Goal: Task Accomplishment & Management: Use online tool/utility

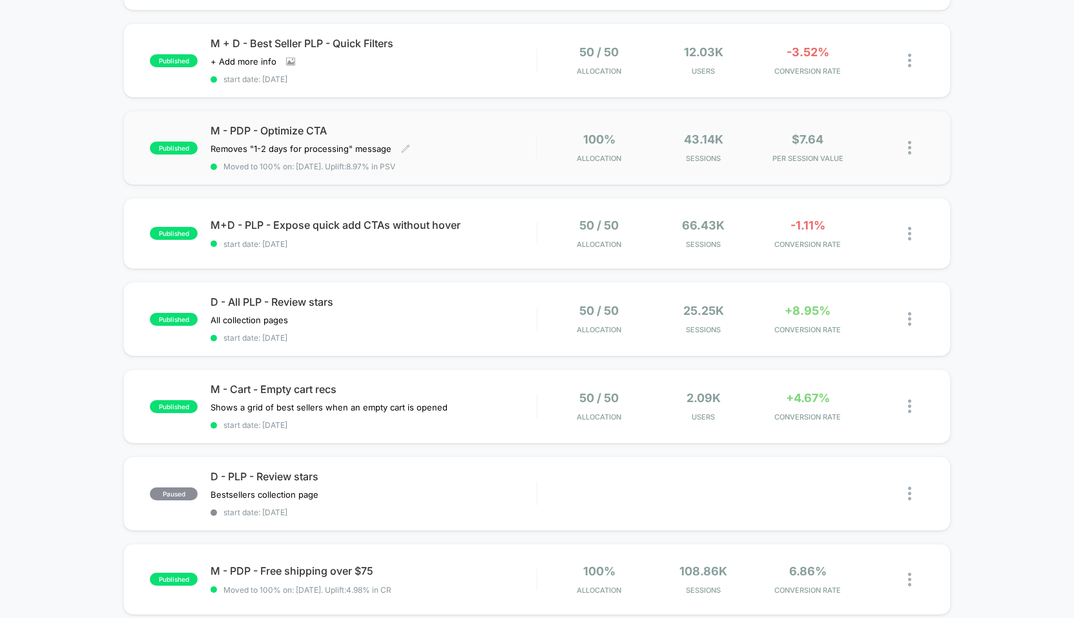
scroll to position [218, 0]
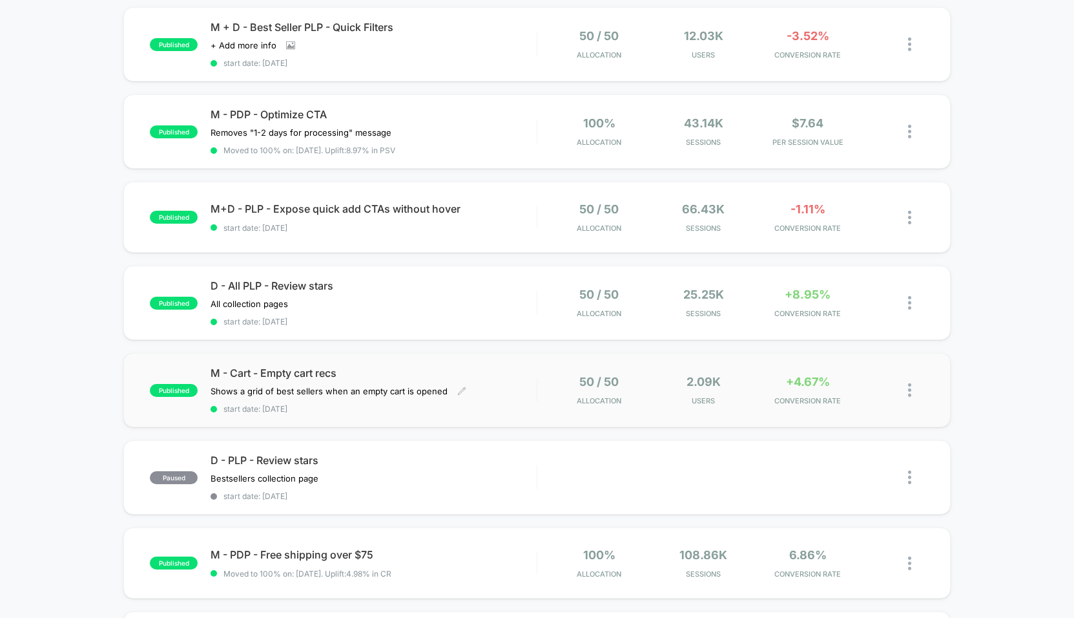
click at [427, 380] on div "M - Cart - Empty cart recs Shows a grid of best sellers when an empty cart is o…" at bounding box center [374, 389] width 326 height 47
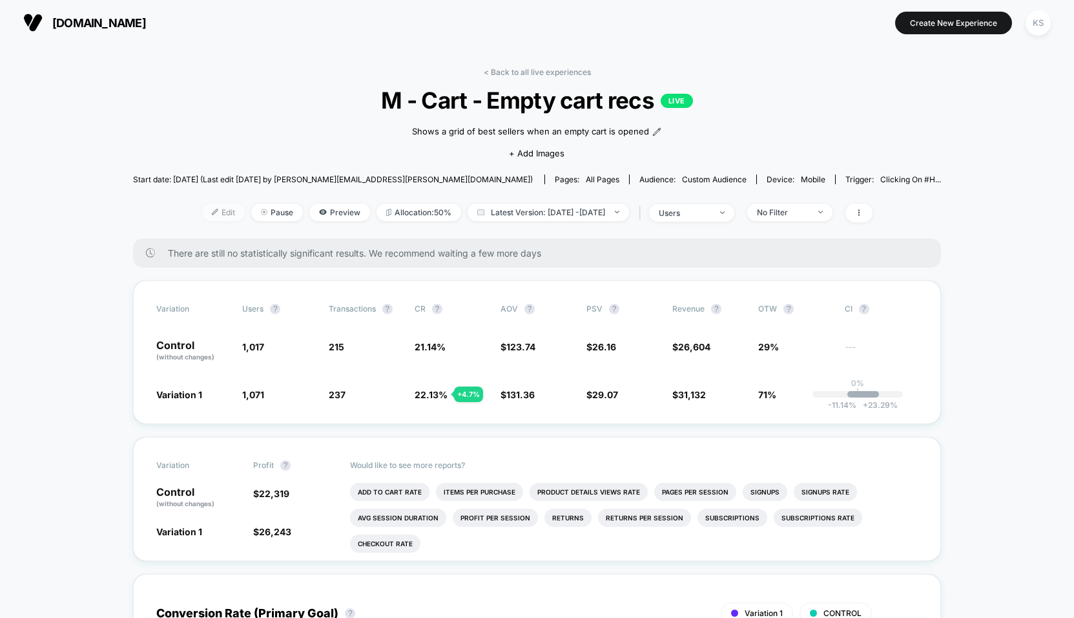
click at [202, 213] on span "Edit" at bounding box center [223, 212] width 43 height 17
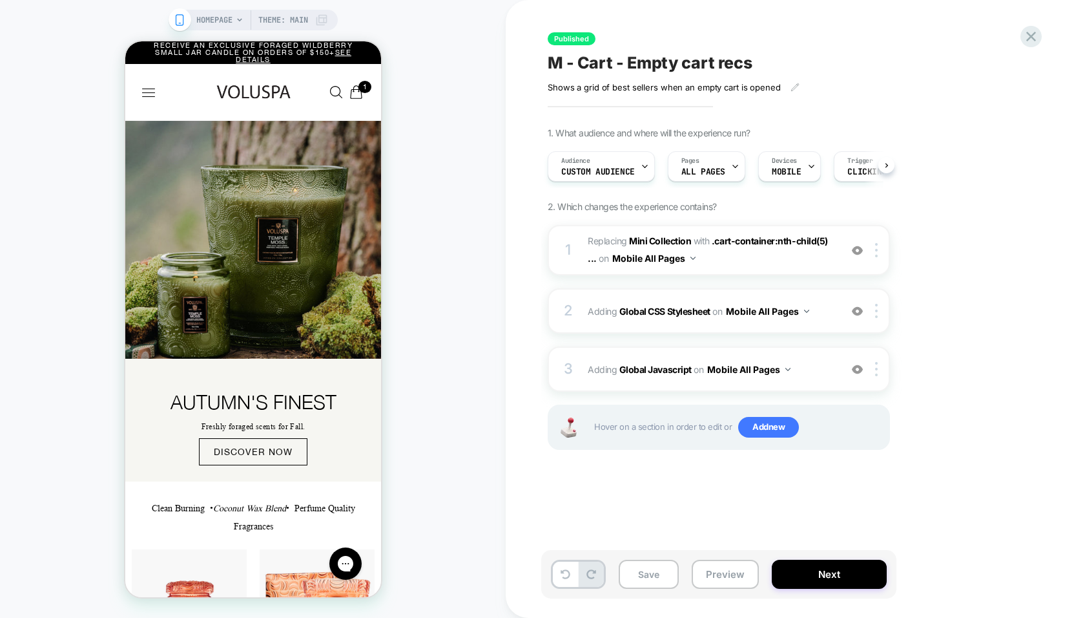
scroll to position [0, 1]
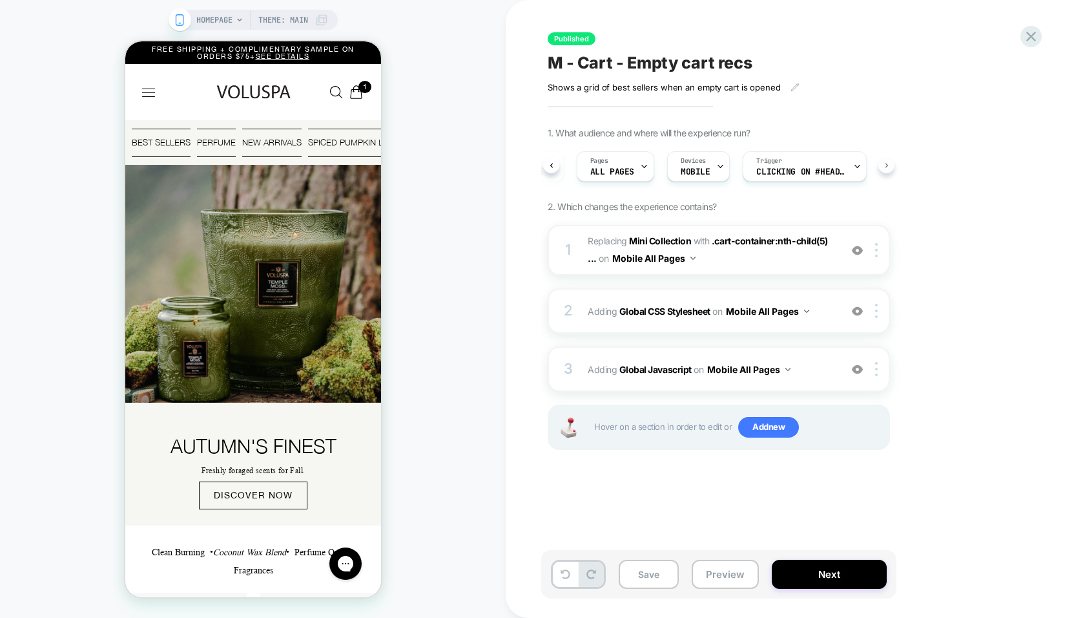
click at [889, 167] on div "Audience Custom Audience Pages ALL PAGES Devices MOBILE Trigger Clicking on #he…" at bounding box center [719, 166] width 342 height 43
click at [762, 375] on button "Mobile All Pages" at bounding box center [748, 369] width 83 height 19
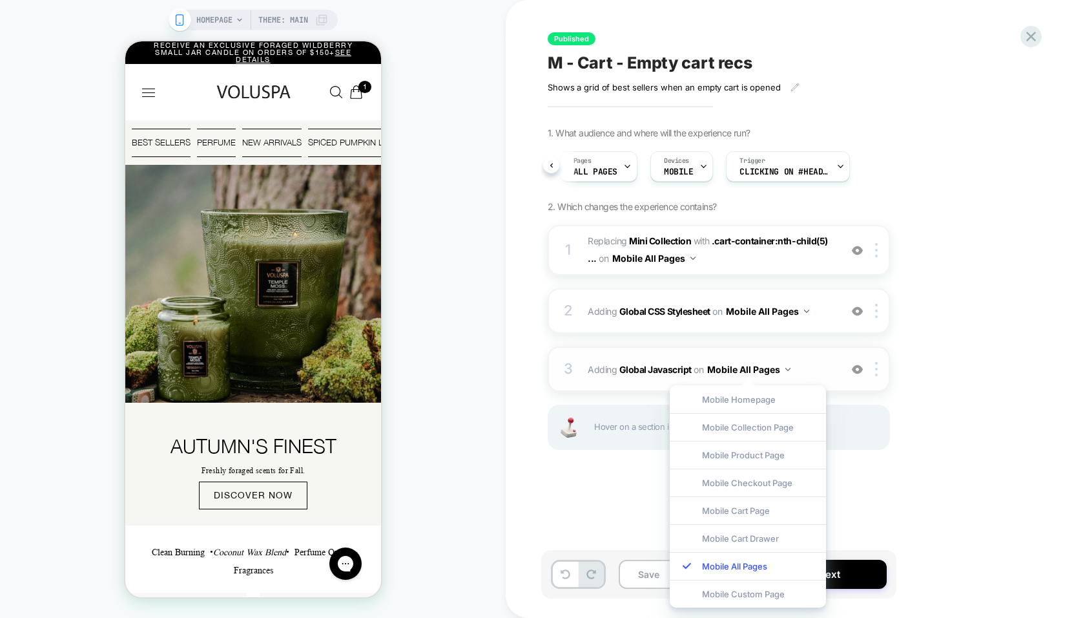
click at [760, 370] on button "Mobile All Pages" at bounding box center [748, 369] width 83 height 19
click at [669, 237] on b "Mini Collection" at bounding box center [660, 240] width 62 height 11
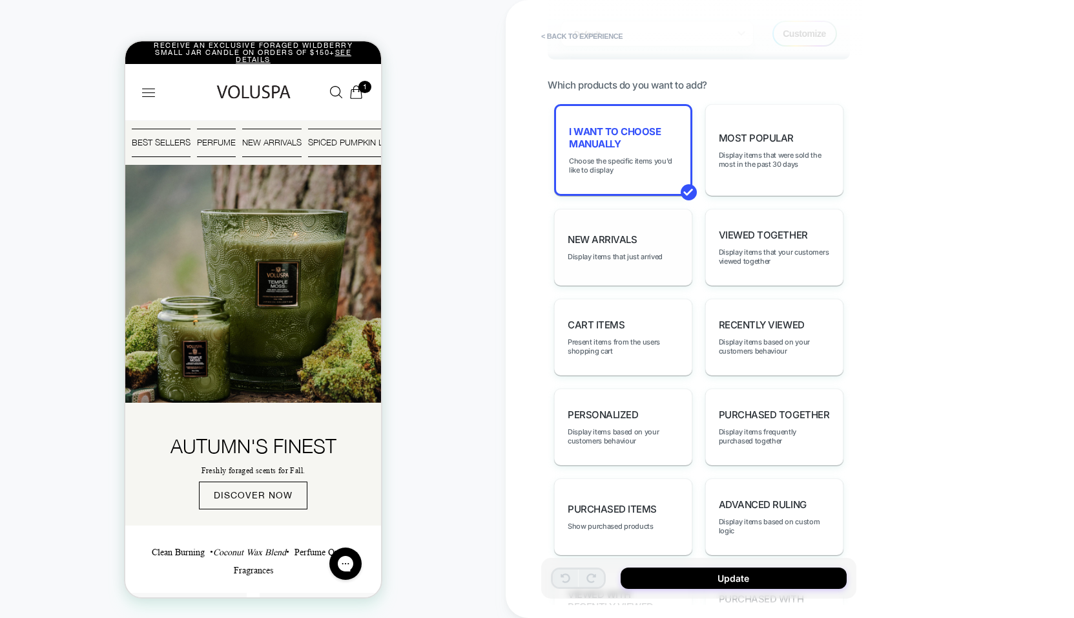
scroll to position [640, 0]
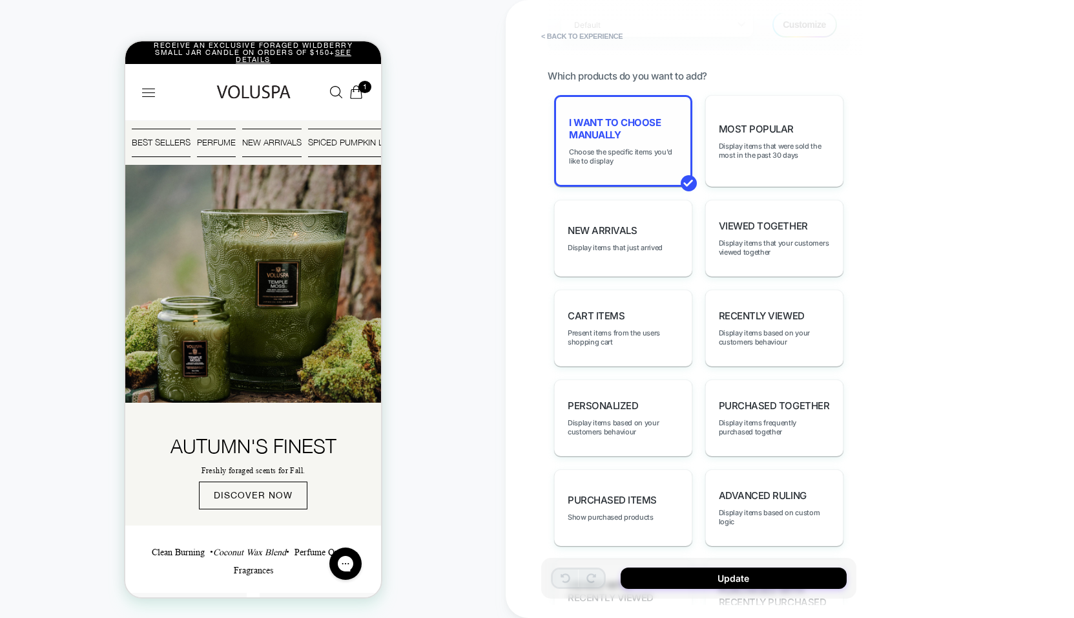
click at [647, 176] on div "I want to choose manually Choose the specific items you'd like to display" at bounding box center [623, 141] width 138 height 92
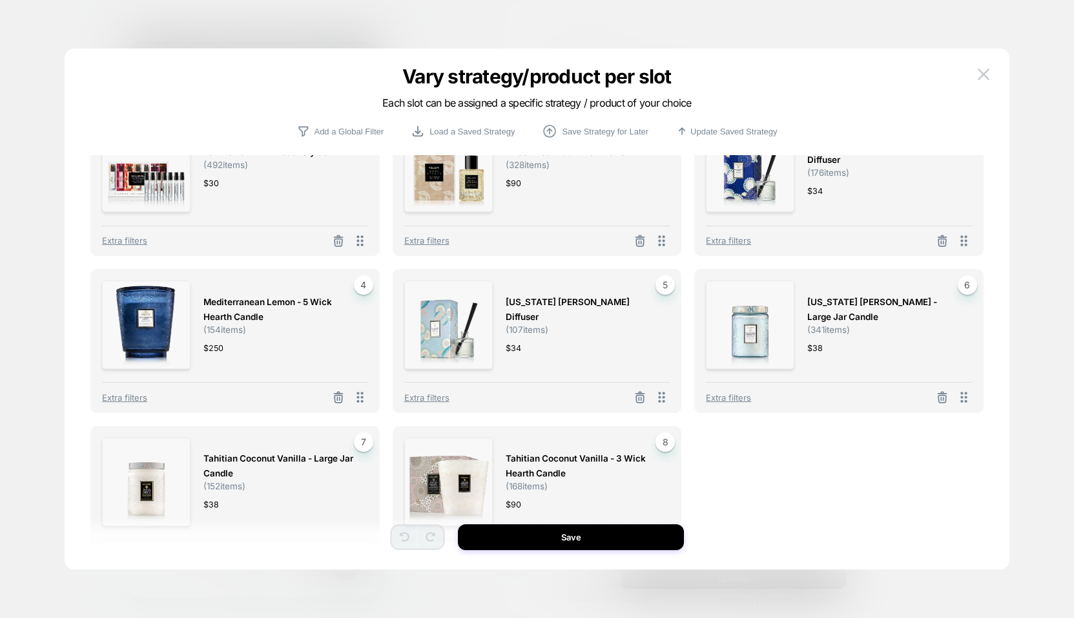
scroll to position [0, 0]
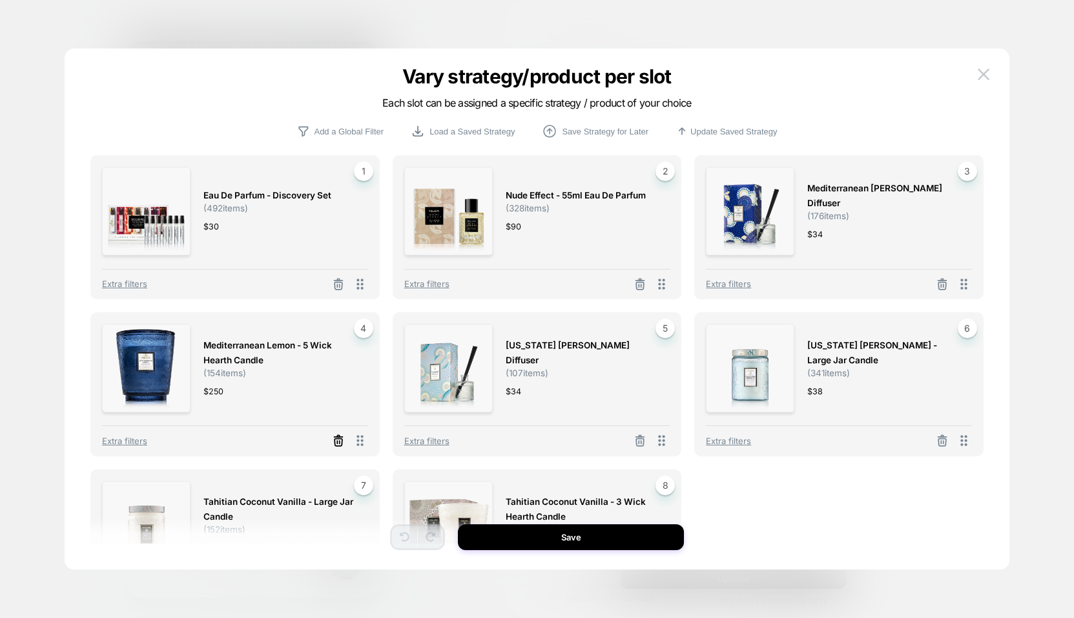
click at [339, 287] on line at bounding box center [339, 285] width 0 height 3
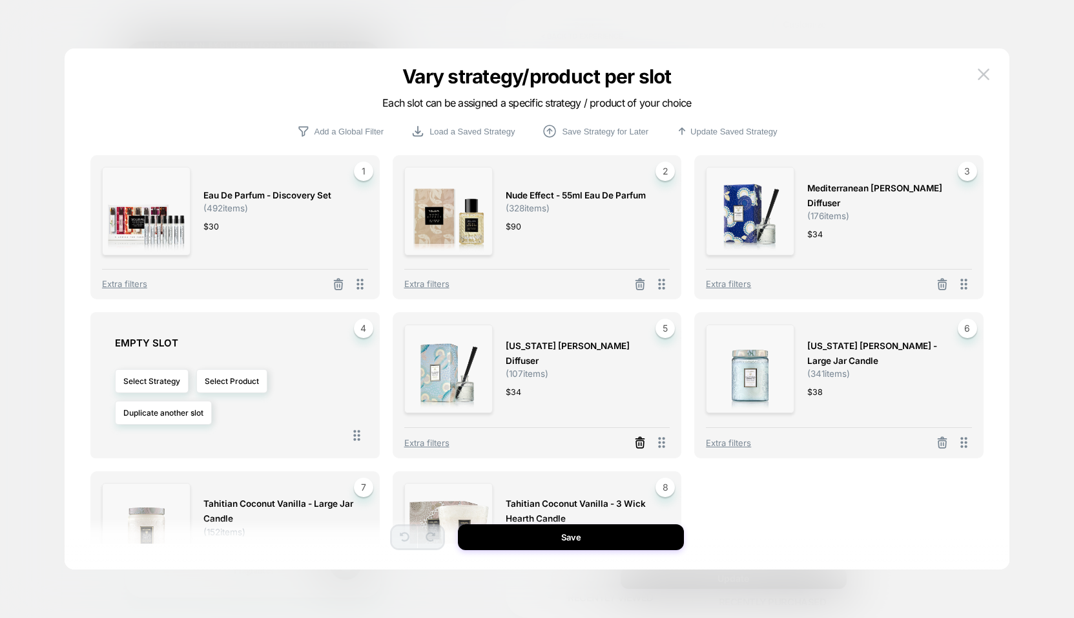
click at [642, 445] on icon at bounding box center [640, 442] width 13 height 13
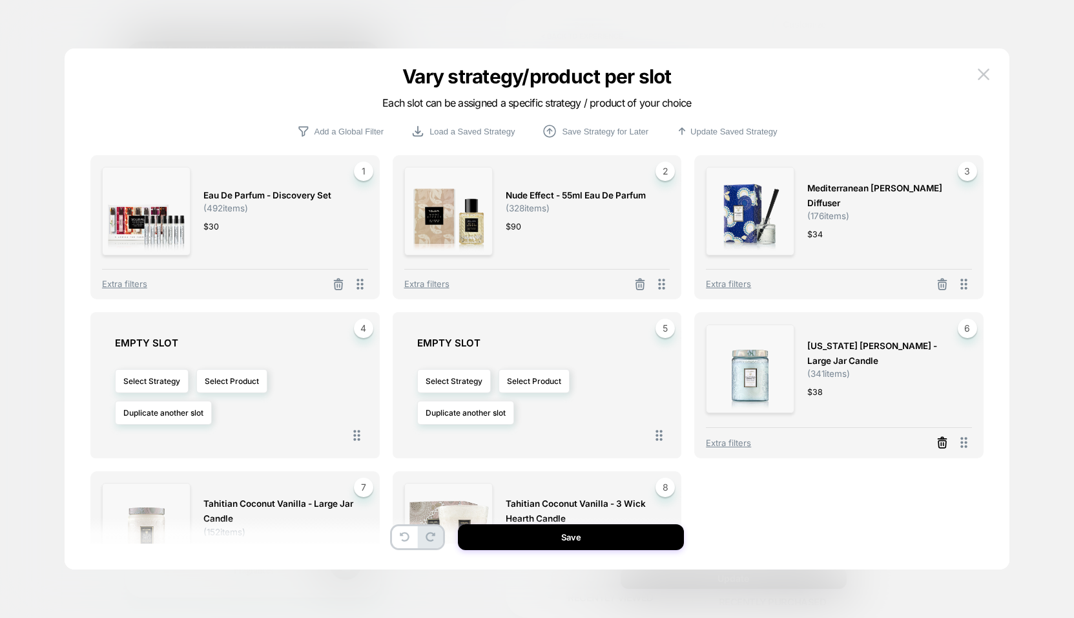
click at [342, 289] on icon at bounding box center [339, 285] width 8 height 7
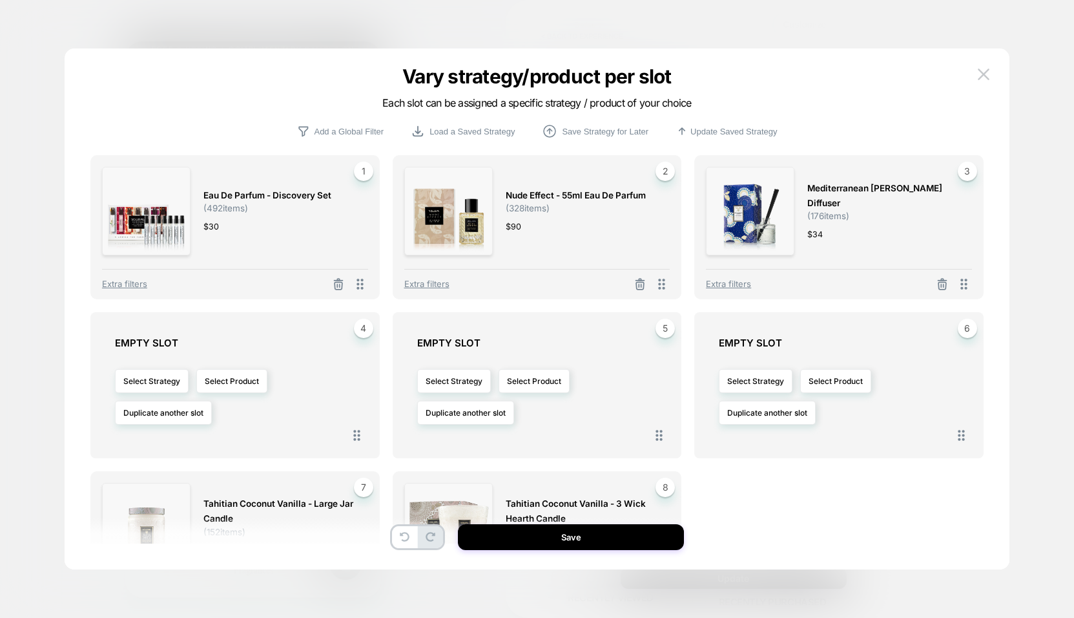
scroll to position [103, 0]
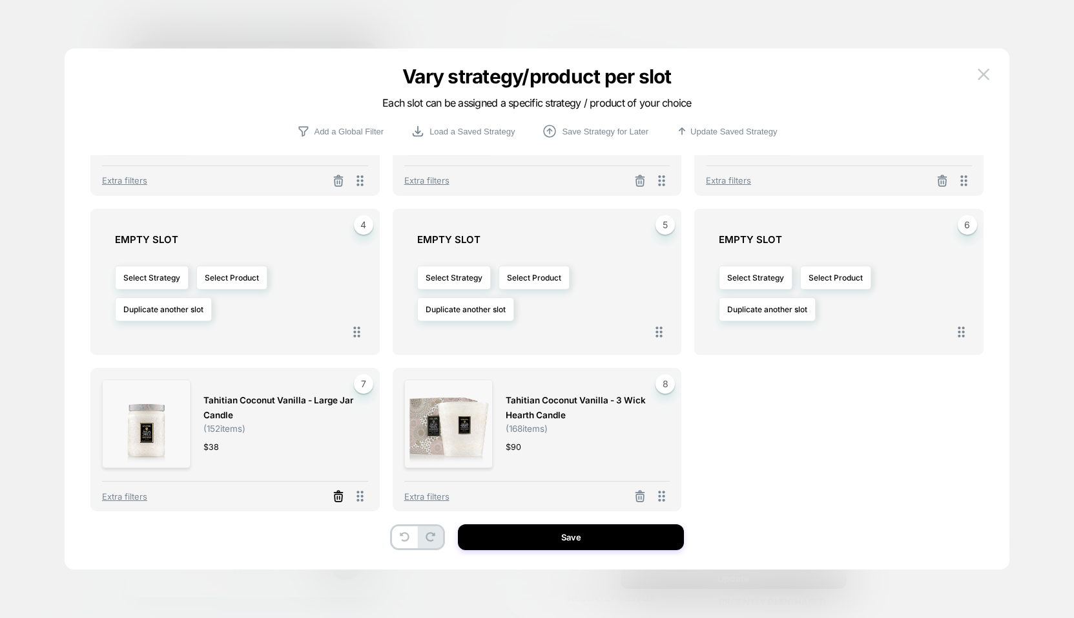
click at [339, 500] on icon at bounding box center [338, 496] width 13 height 13
click at [642, 496] on icon at bounding box center [640, 498] width 13 height 13
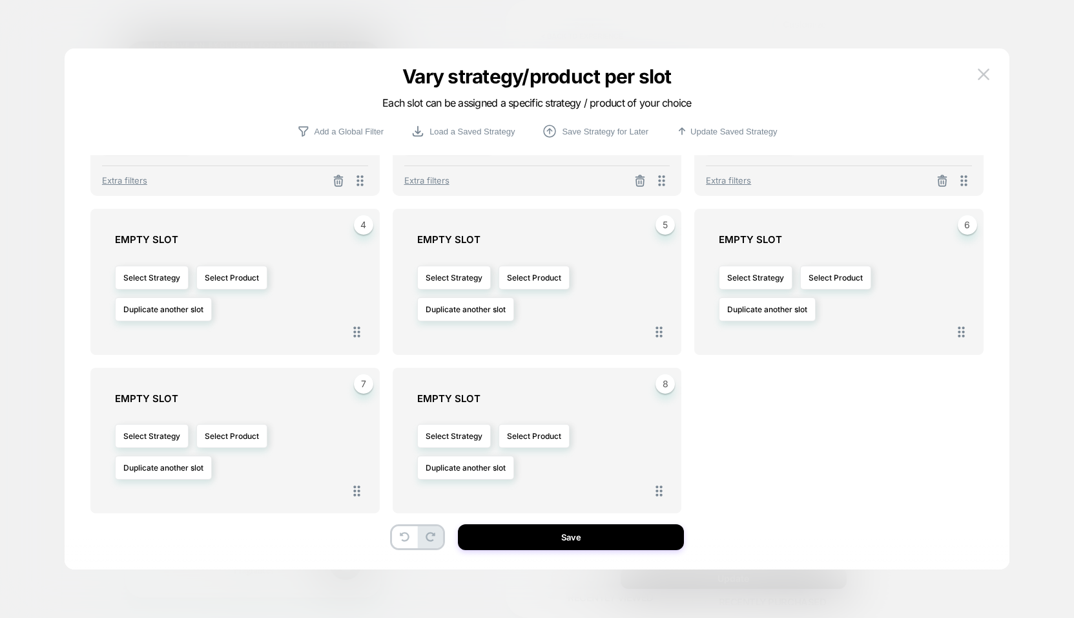
scroll to position [0, 0]
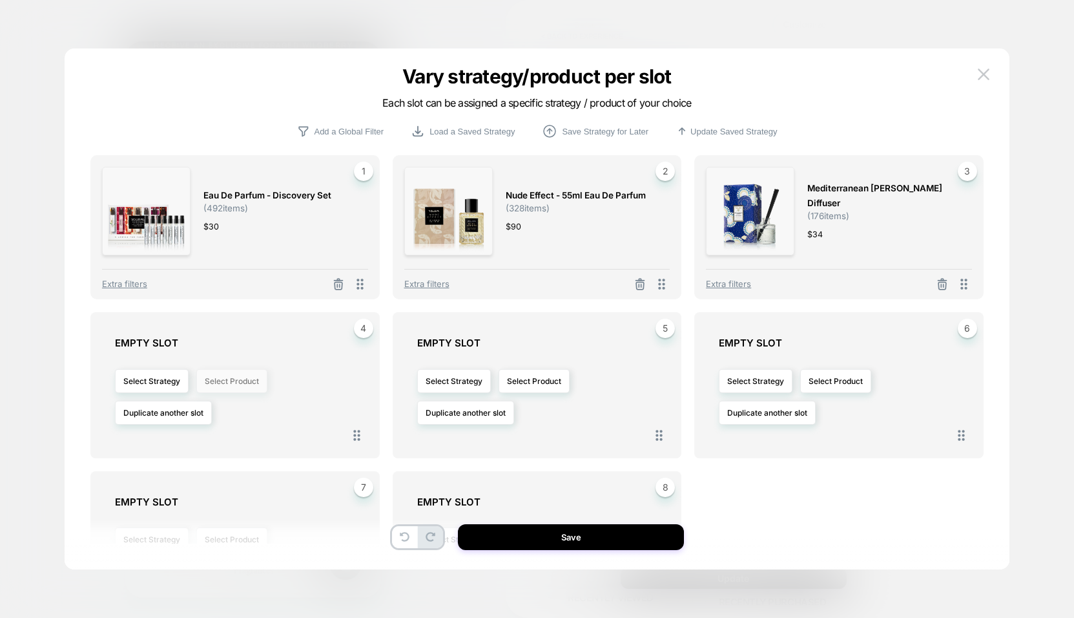
click at [222, 389] on button "Select Product" at bounding box center [231, 381] width 71 height 24
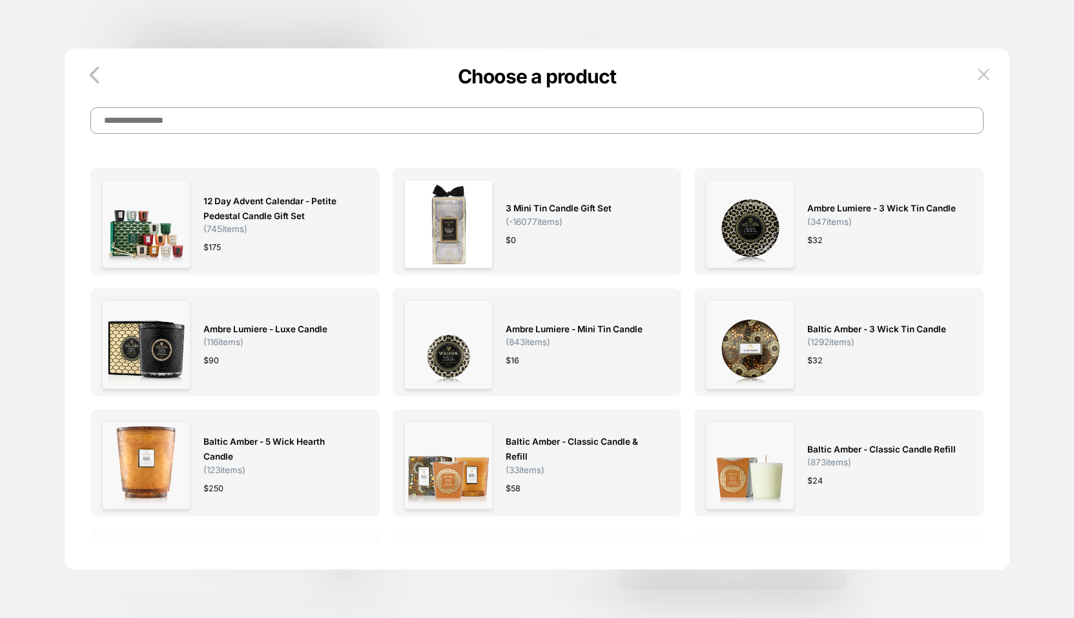
click at [262, 123] on input at bounding box center [537, 120] width 894 height 26
click at [267, 125] on input at bounding box center [537, 120] width 894 height 26
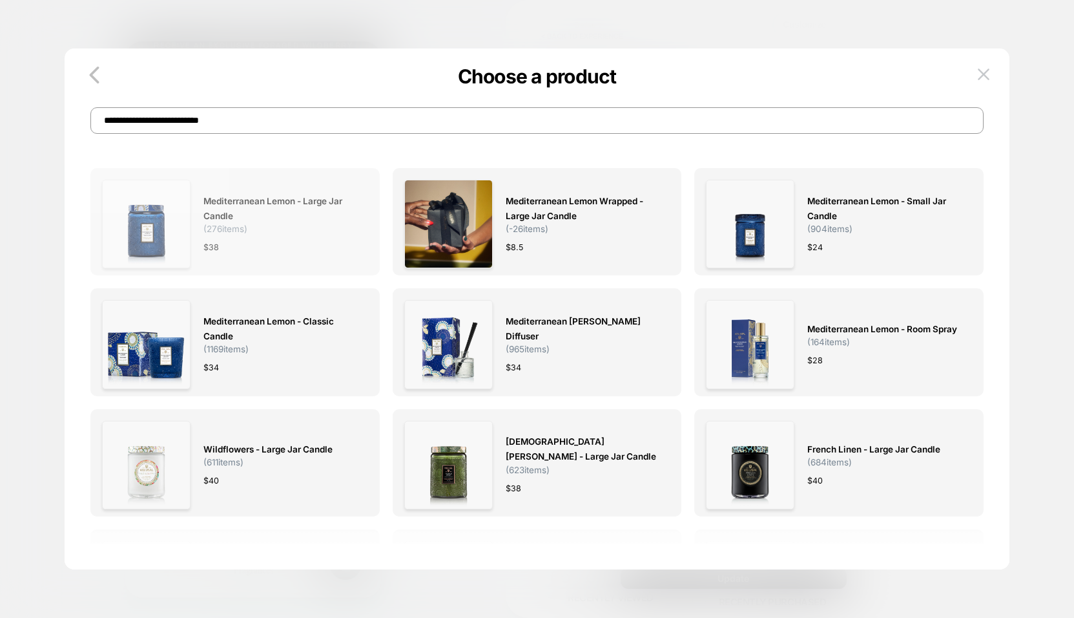
type input "**********"
click at [284, 237] on div "Mediterranean Lemon - Large Jar Candle ( 276 items) $ 38" at bounding box center [280, 224] width 152 height 89
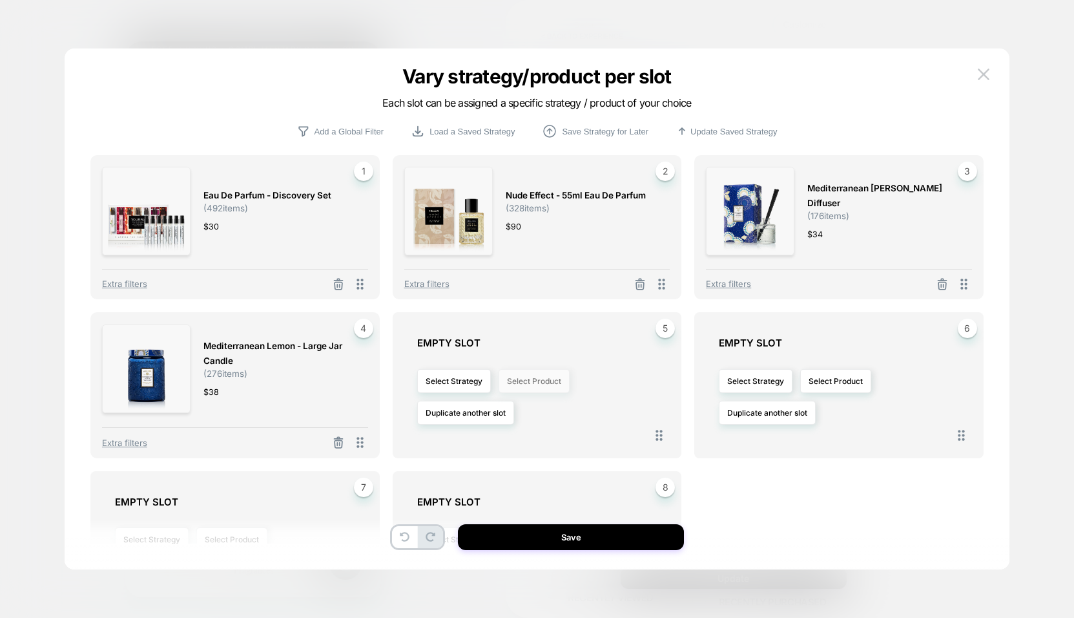
click at [557, 385] on button "Select Product" at bounding box center [534, 381] width 71 height 24
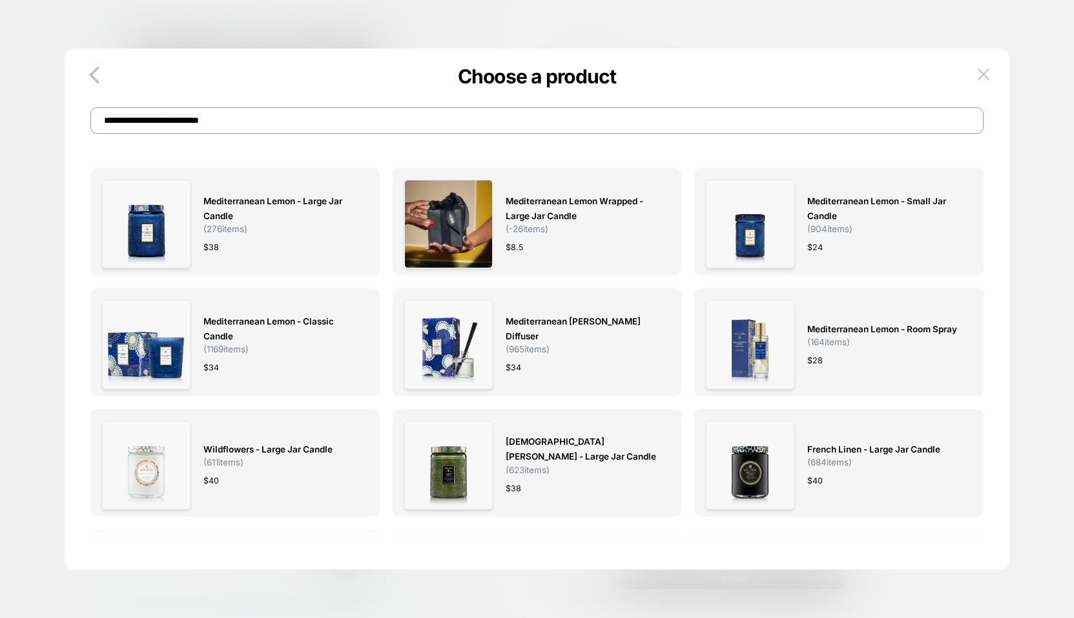
drag, startPoint x: 195, startPoint y: 123, endPoint x: 121, endPoint y: 132, distance: 74.1
click at [68, 121] on div "**********" at bounding box center [537, 107] width 945 height 53
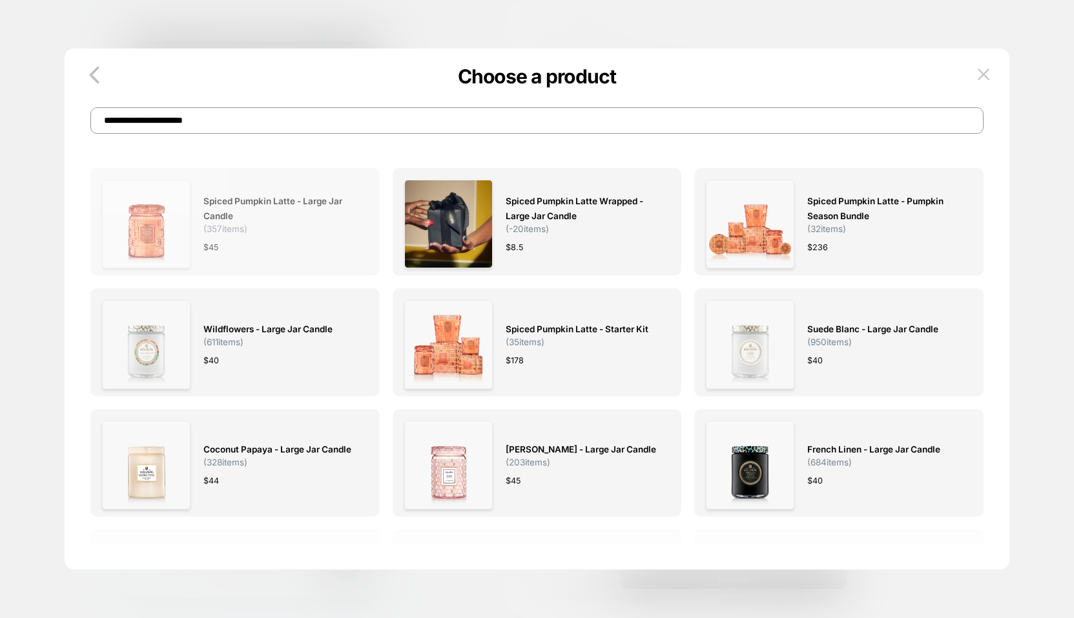
type input "**********"
click at [304, 257] on div "Spiced Pumpkin Latte - Large Jar Candle ( 357 items) $ 45" at bounding box center [280, 224] width 152 height 89
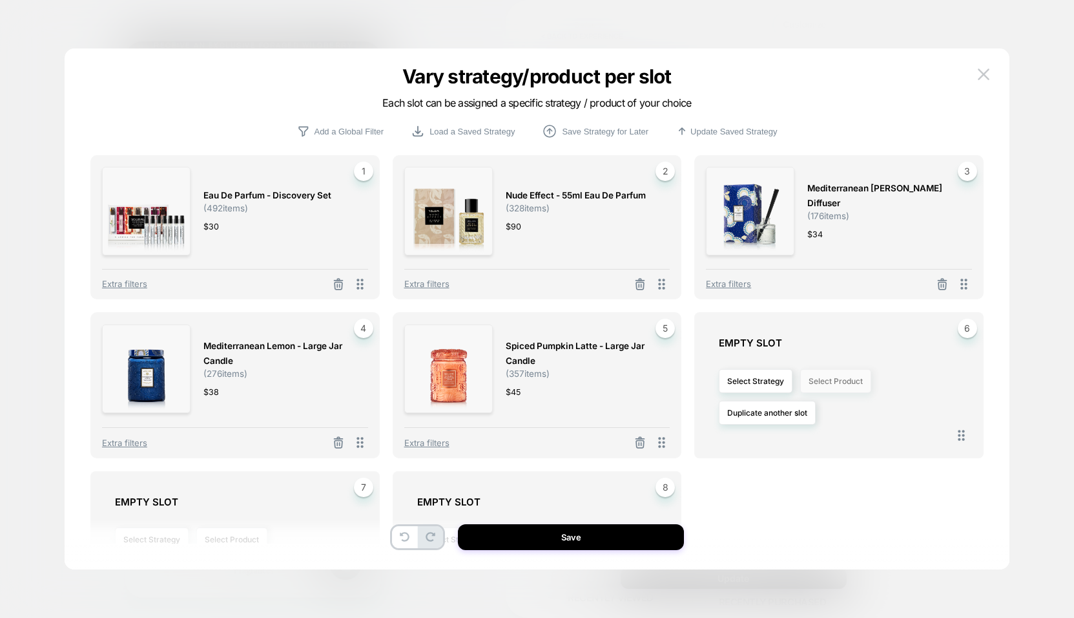
click at [840, 386] on button "Select Product" at bounding box center [836, 381] width 71 height 24
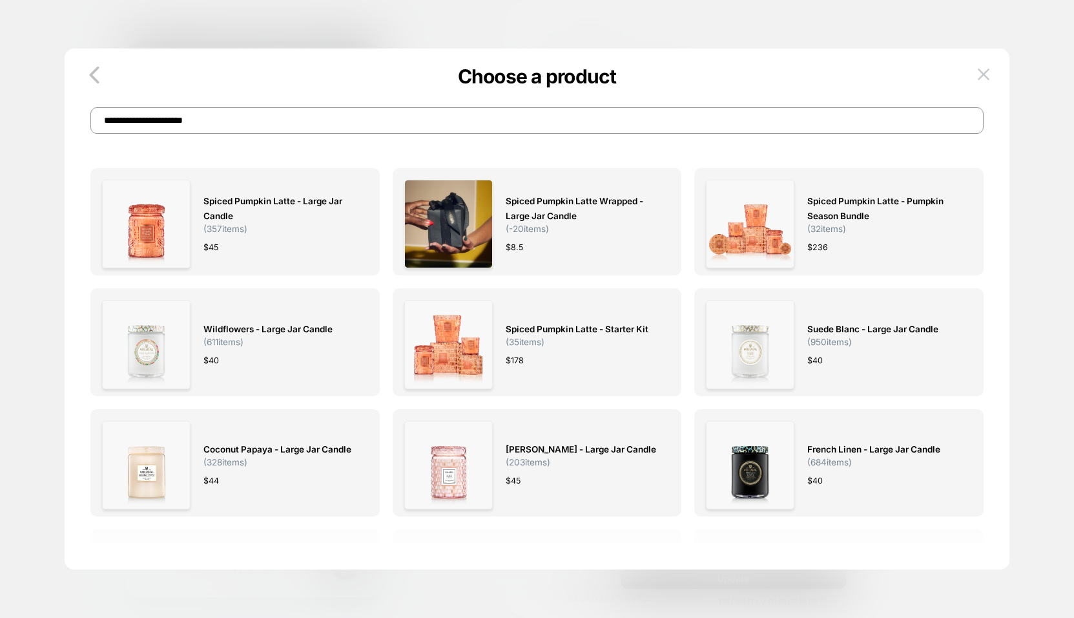
drag, startPoint x: 173, startPoint y: 120, endPoint x: 274, endPoint y: 127, distance: 101.7
click at [274, 127] on input "**********" at bounding box center [537, 120] width 894 height 26
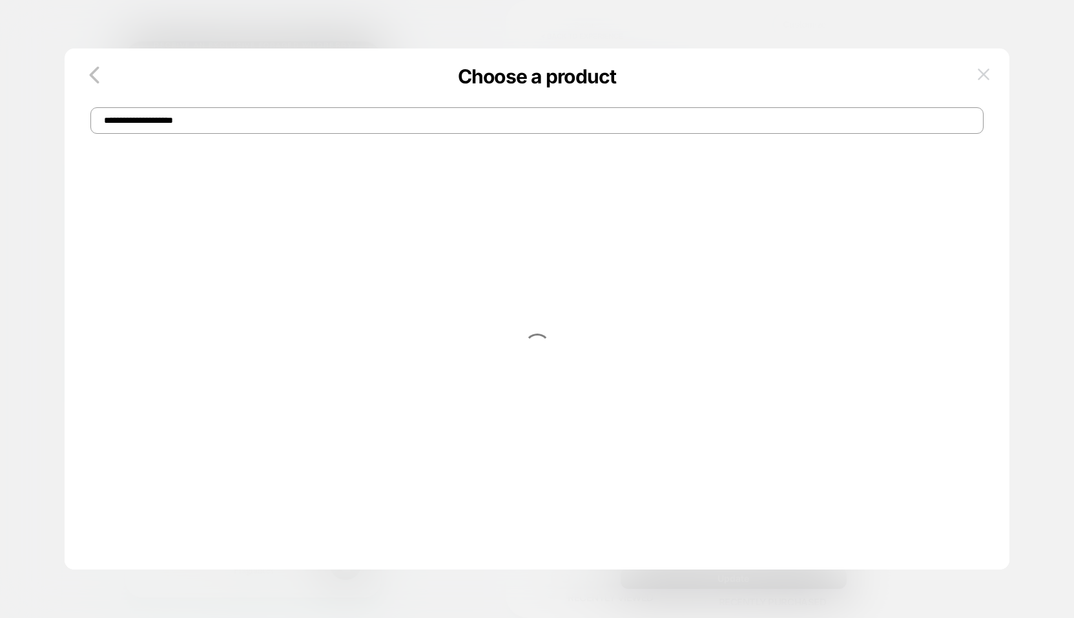
type input "**********"
click at [976, 74] on button at bounding box center [983, 74] width 19 height 19
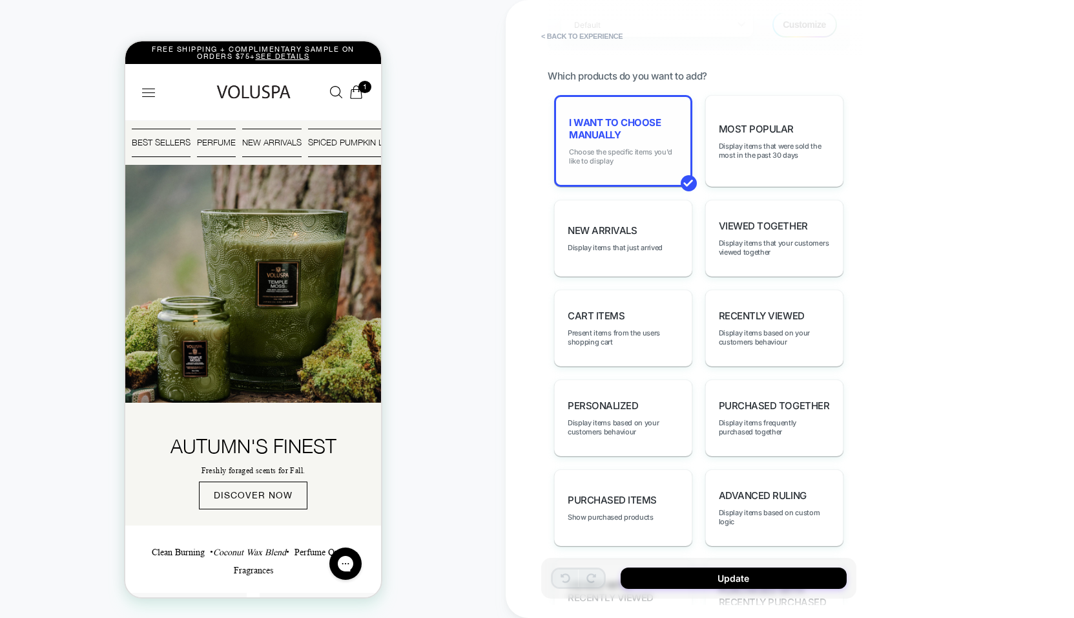
click at [642, 165] on span "Choose the specific items you'd like to display" at bounding box center [623, 156] width 109 height 18
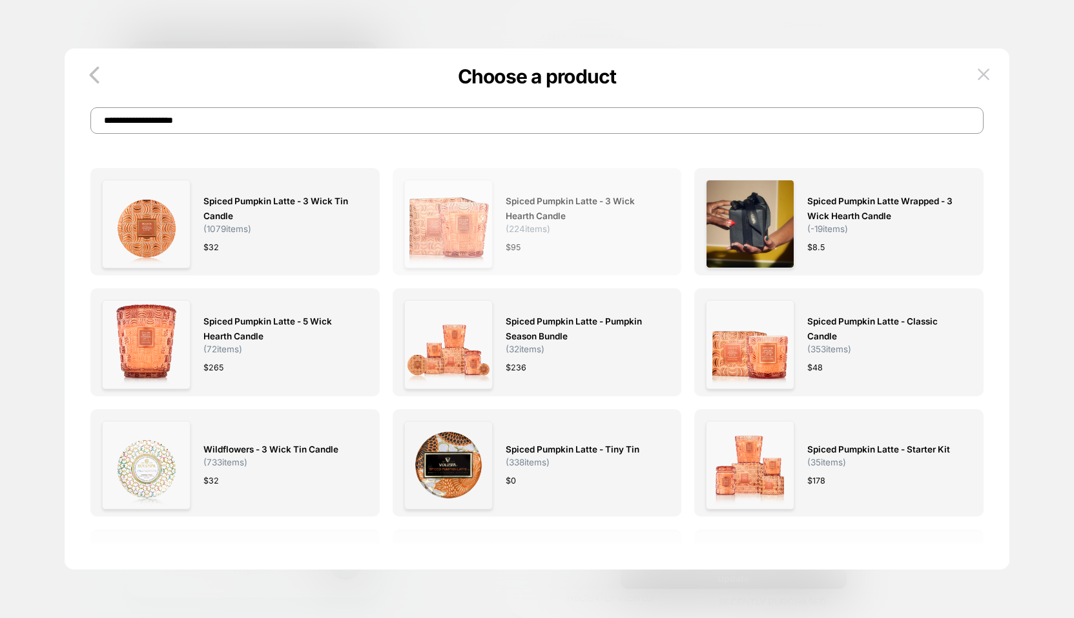
click at [480, 244] on img at bounding box center [448, 224] width 89 height 89
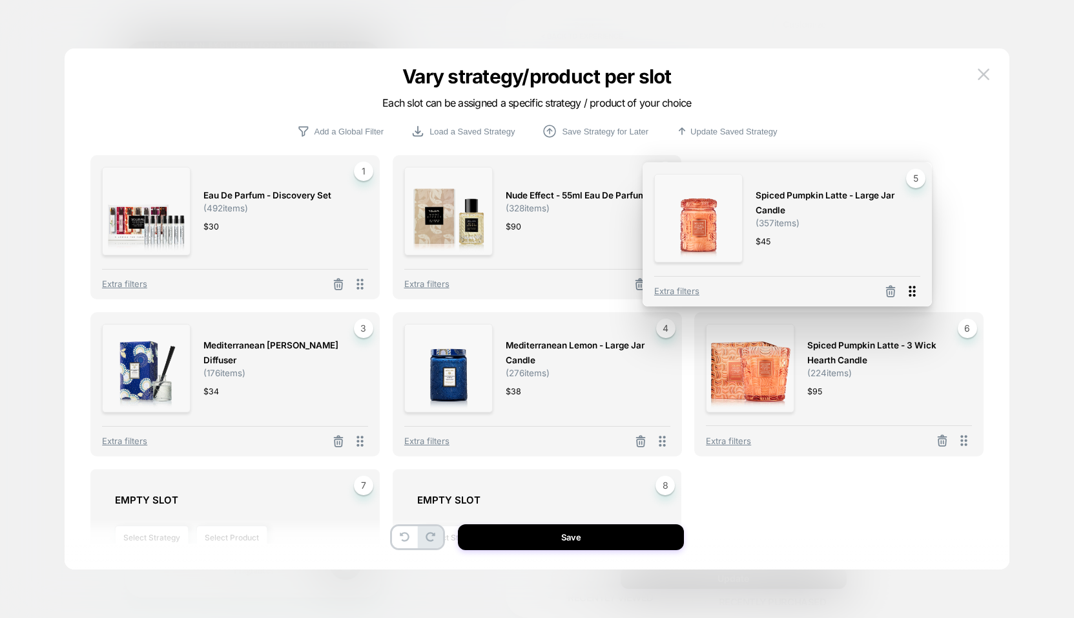
drag, startPoint x: 663, startPoint y: 437, endPoint x: 913, endPoint y: 290, distance: 289.9
click at [913, 290] on icon at bounding box center [912, 291] width 6 height 11
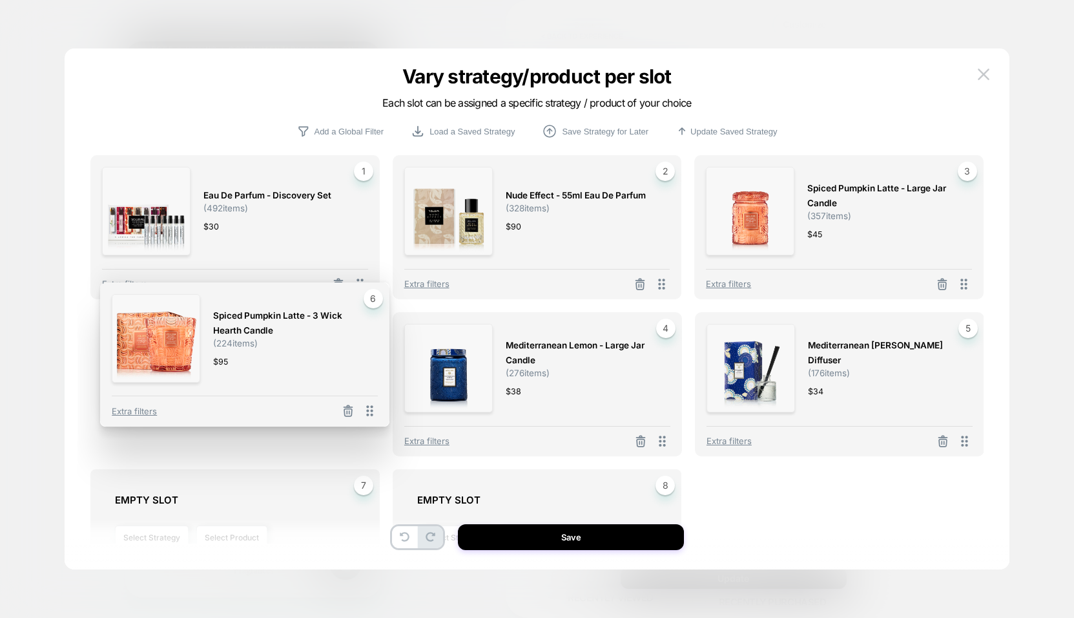
drag, startPoint x: 969, startPoint y: 441, endPoint x: 377, endPoint y: 412, distance: 591.9
click at [375, 412] on icon at bounding box center [370, 411] width 16 height 16
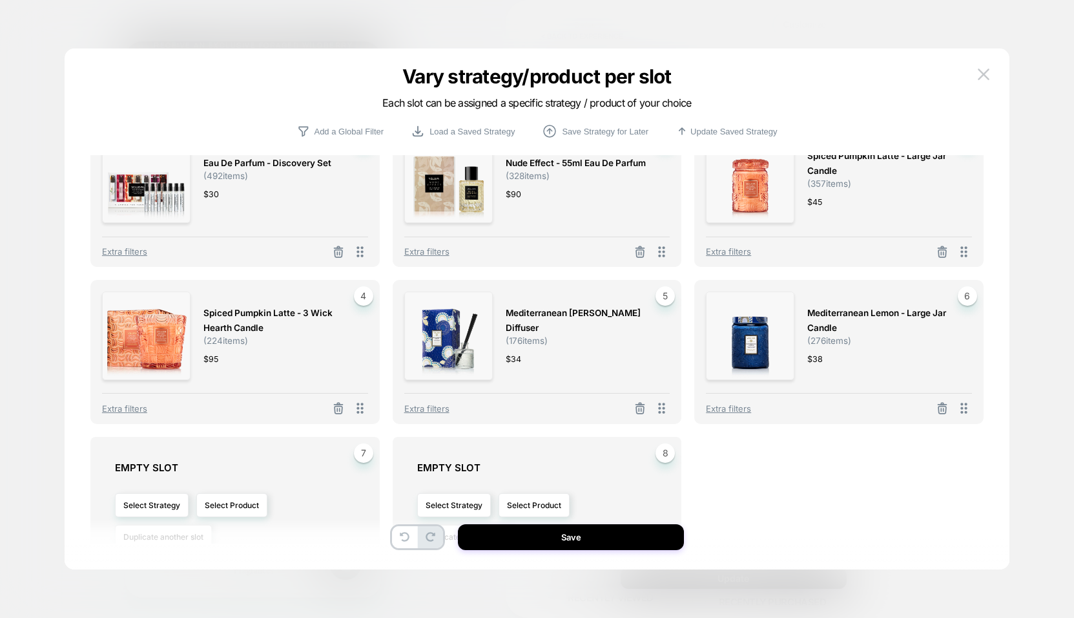
scroll to position [33, 0]
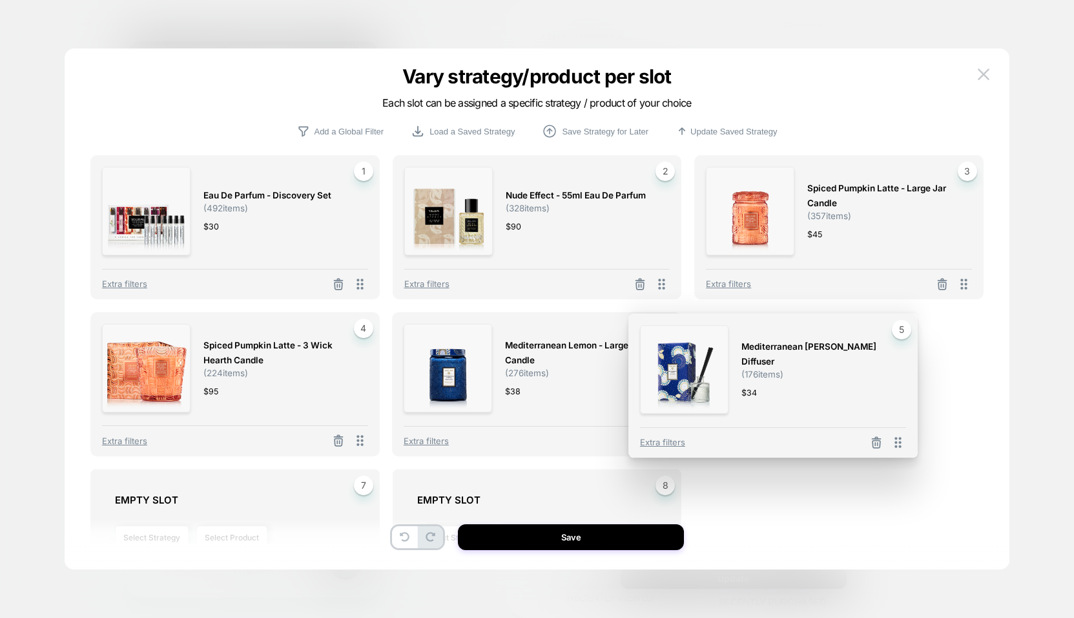
drag, startPoint x: 659, startPoint y: 406, endPoint x: 895, endPoint y: 408, distance: 235.8
click at [895, 408] on div "Mediterranean [PERSON_NAME] Diffuser ( 176 items) $ 34 5 Extra filters" at bounding box center [773, 385] width 289 height 144
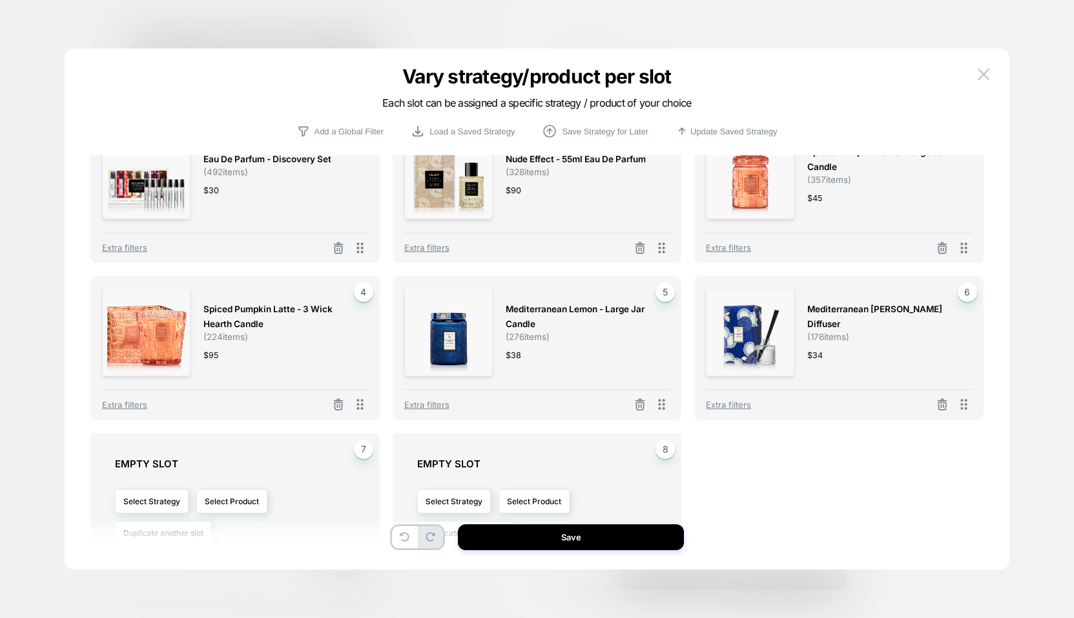
scroll to position [103, 0]
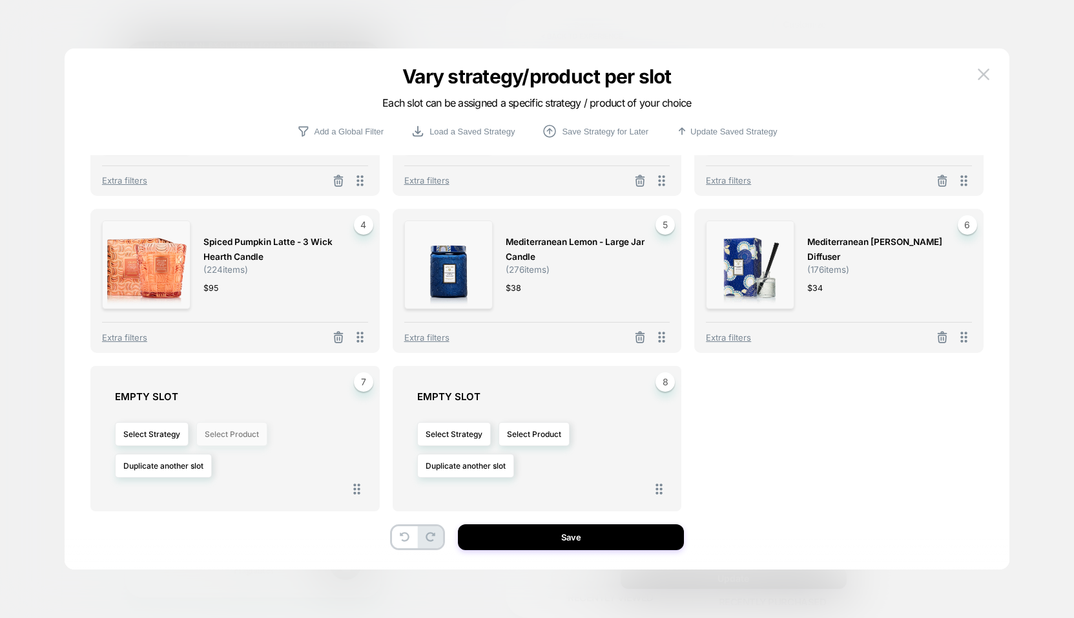
click at [213, 435] on button "Select Product" at bounding box center [231, 434] width 71 height 24
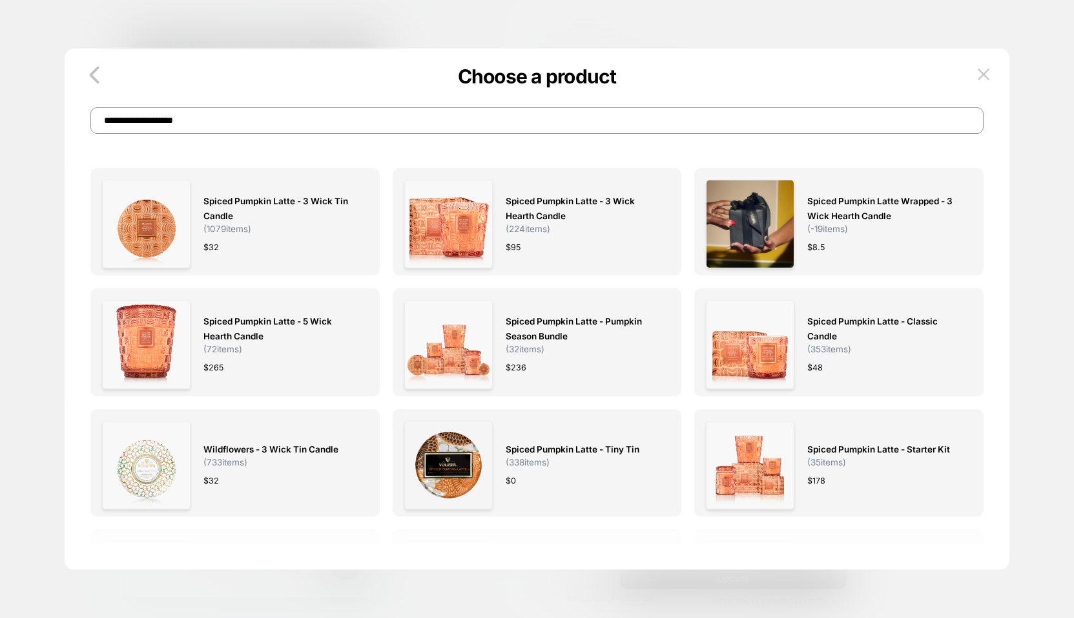
drag, startPoint x: 218, startPoint y: 121, endPoint x: 89, endPoint y: 121, distance: 129.2
click at [89, 121] on div "**********" at bounding box center [537, 107] width 945 height 53
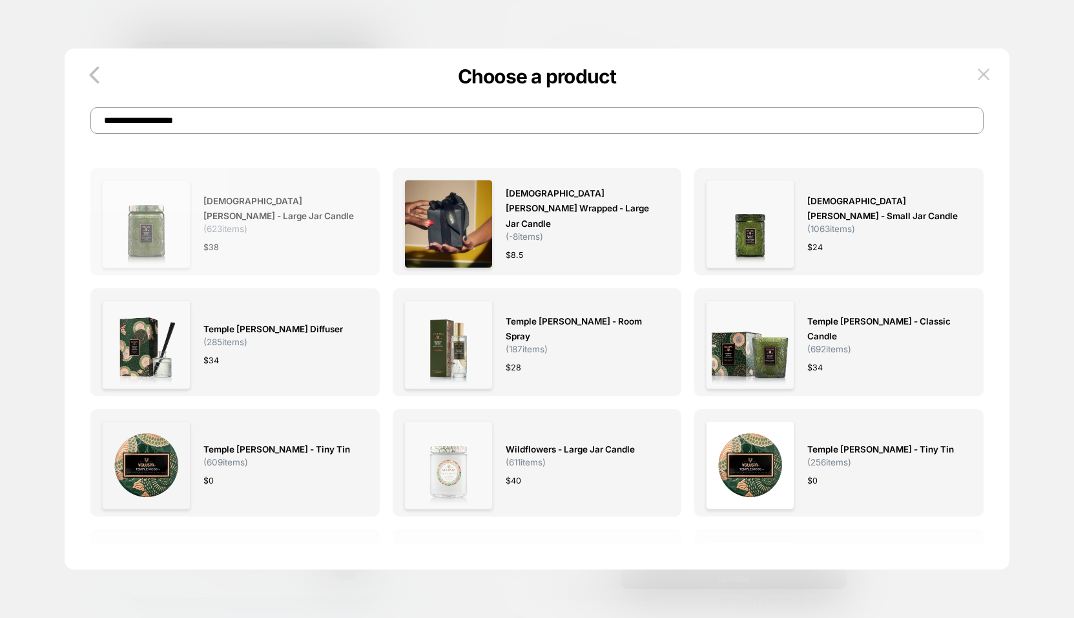
type input "**********"
click at [313, 242] on div "$ 38" at bounding box center [280, 247] width 152 height 14
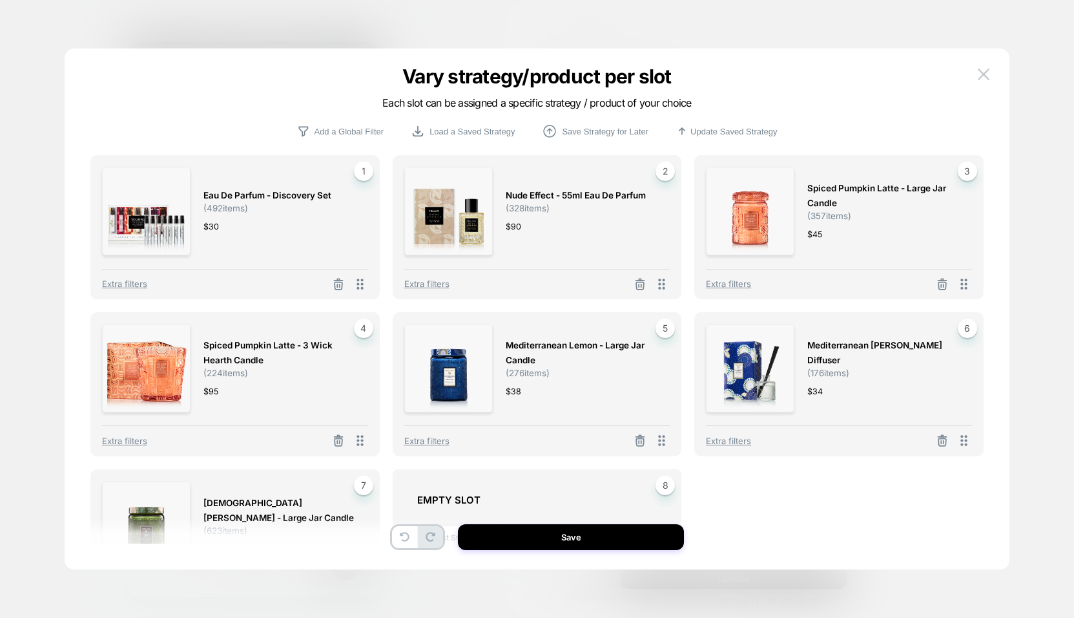
scroll to position [103, 0]
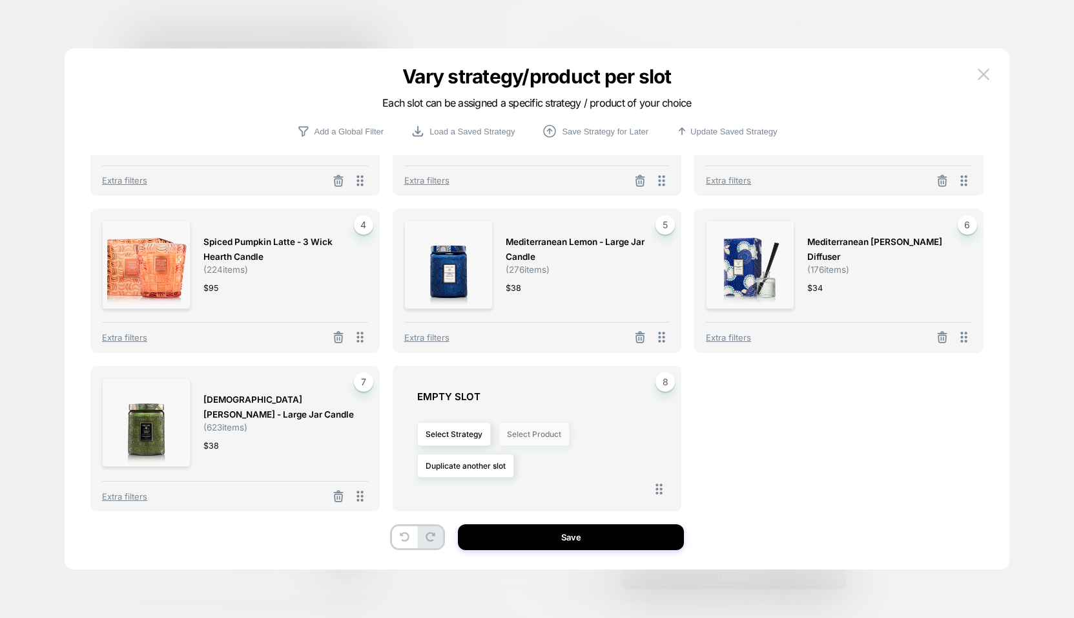
click at [520, 435] on button "Select Product" at bounding box center [534, 434] width 71 height 24
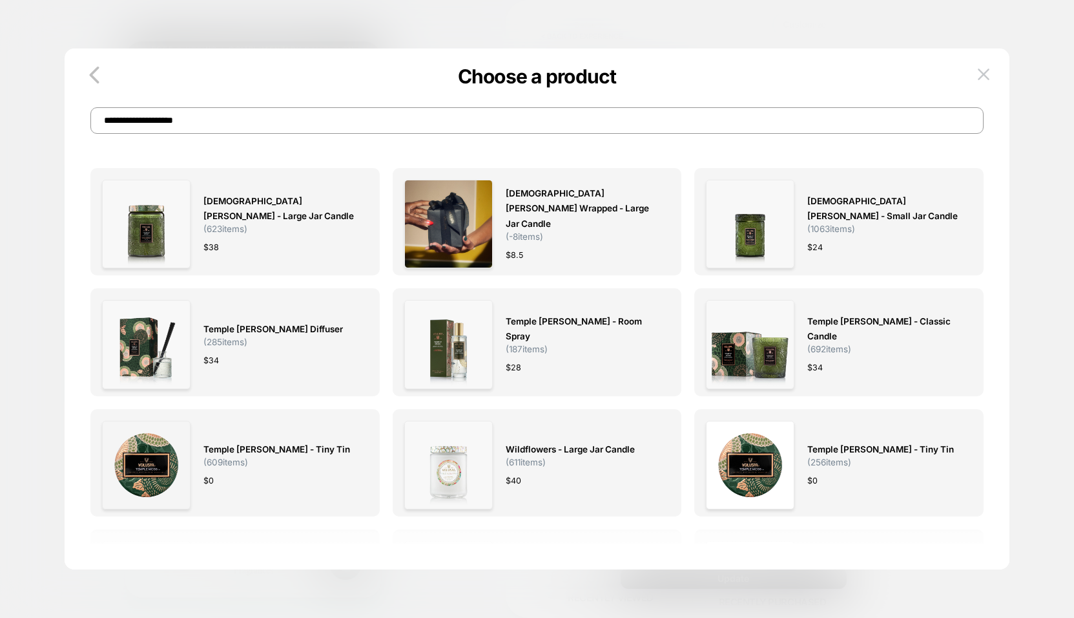
scroll to position [0, 0]
drag, startPoint x: 196, startPoint y: 124, endPoint x: 72, endPoint y: 120, distance: 124.1
click at [72, 120] on div "**********" at bounding box center [537, 107] width 945 height 53
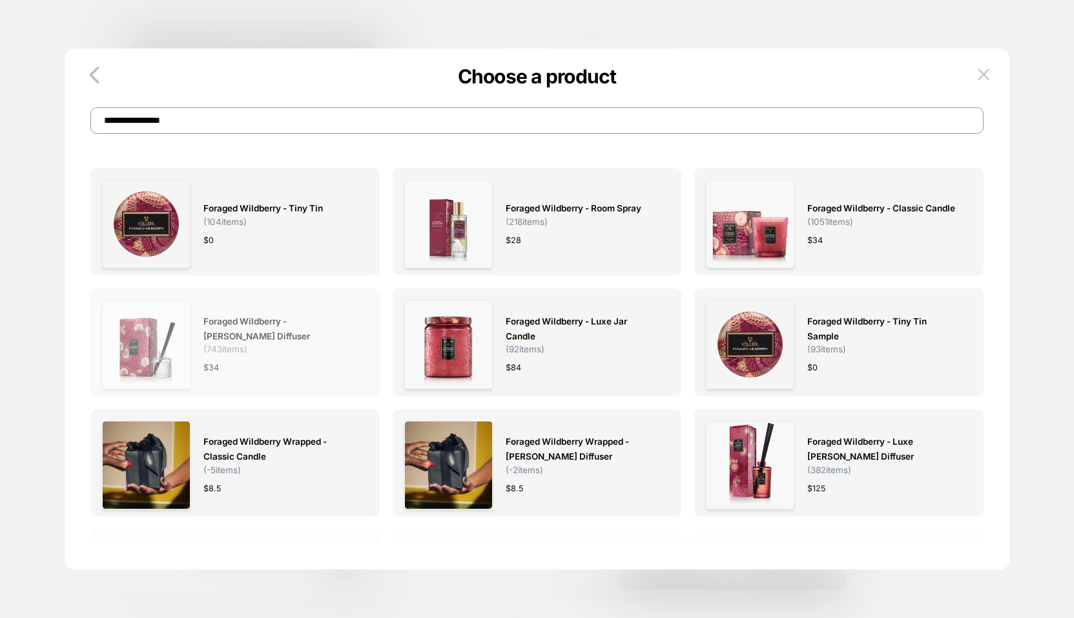
type input "**********"
click at [318, 365] on div "$ 34" at bounding box center [280, 368] width 152 height 14
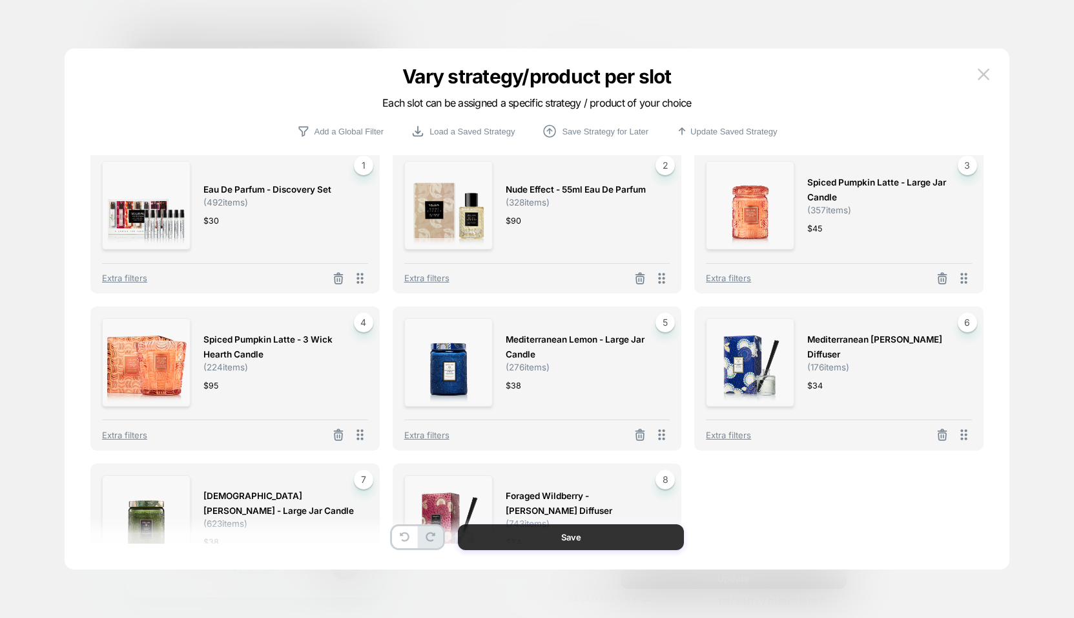
scroll to position [4, 0]
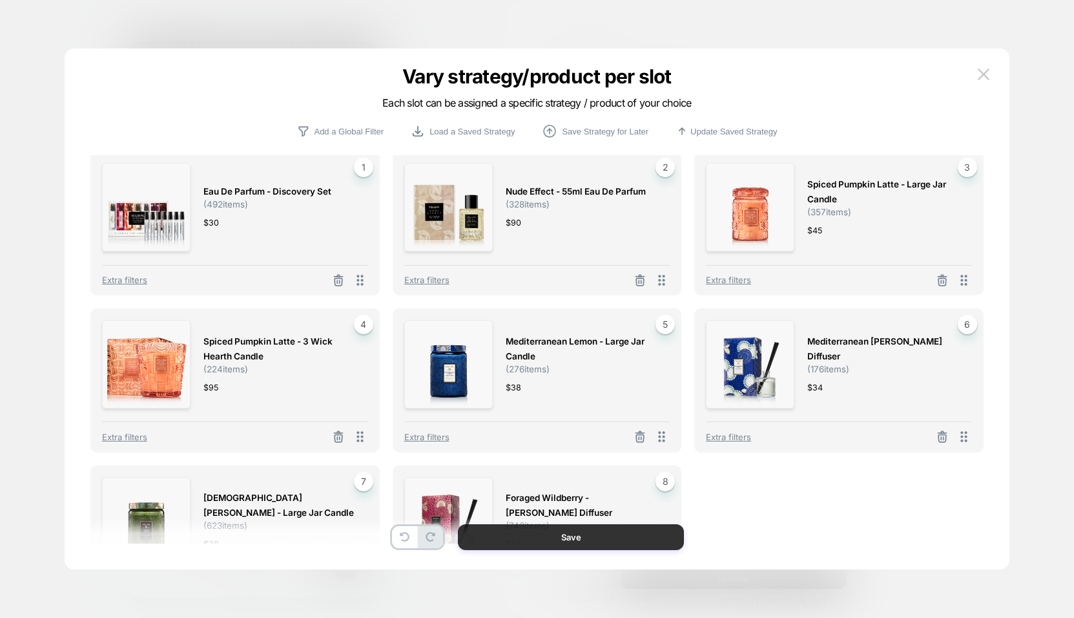
click at [550, 541] on button "Save" at bounding box center [571, 537] width 226 height 26
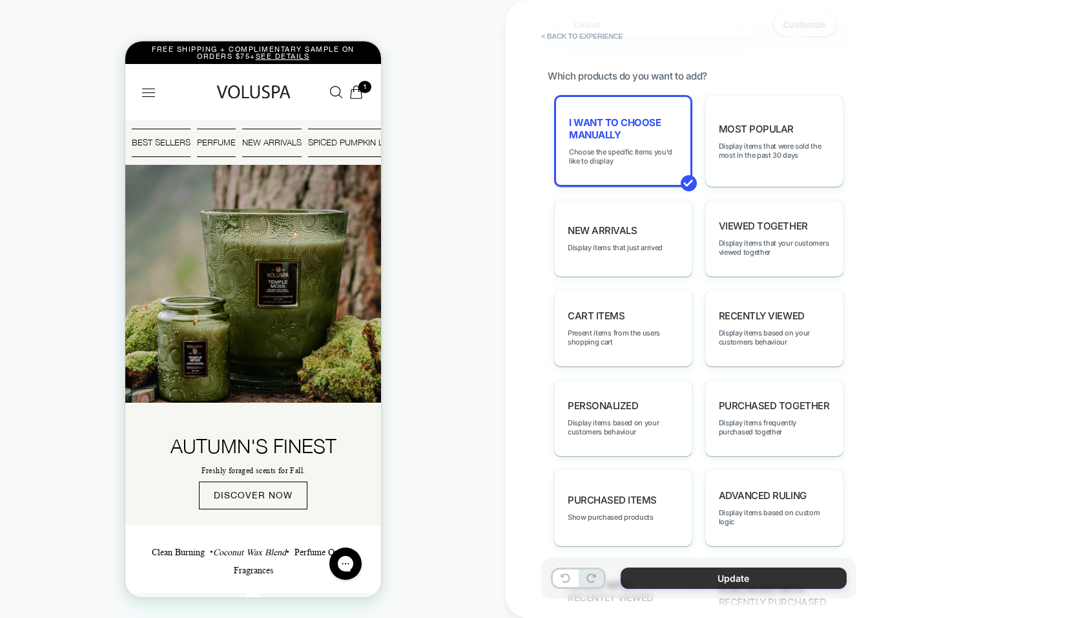
click at [678, 575] on button "Update" at bounding box center [734, 577] width 226 height 21
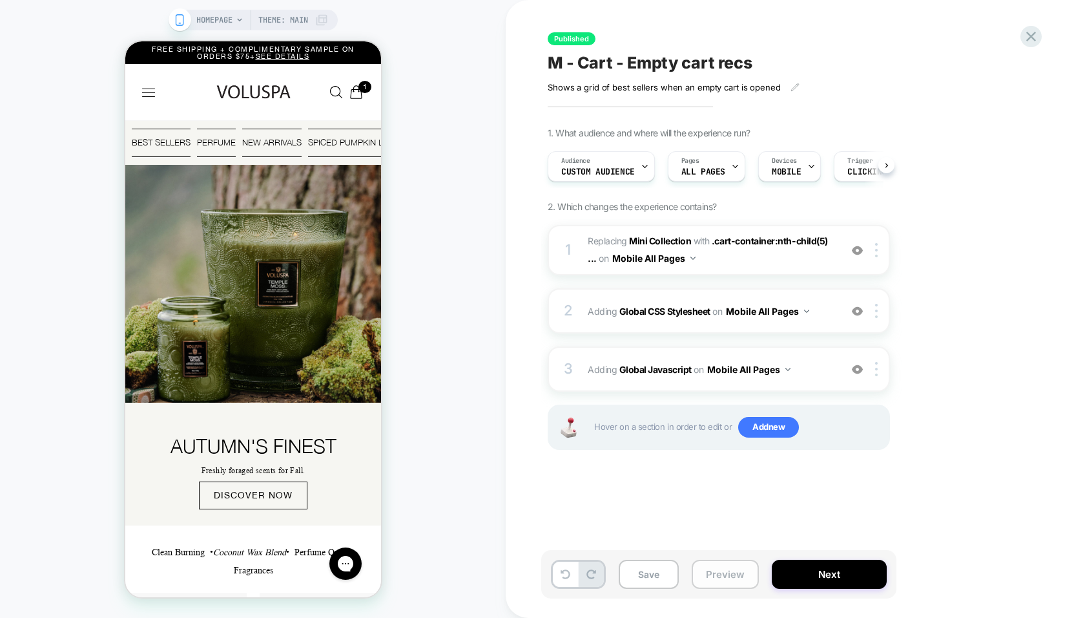
scroll to position [0, 1]
click at [817, 580] on button "Next" at bounding box center [829, 574] width 115 height 29
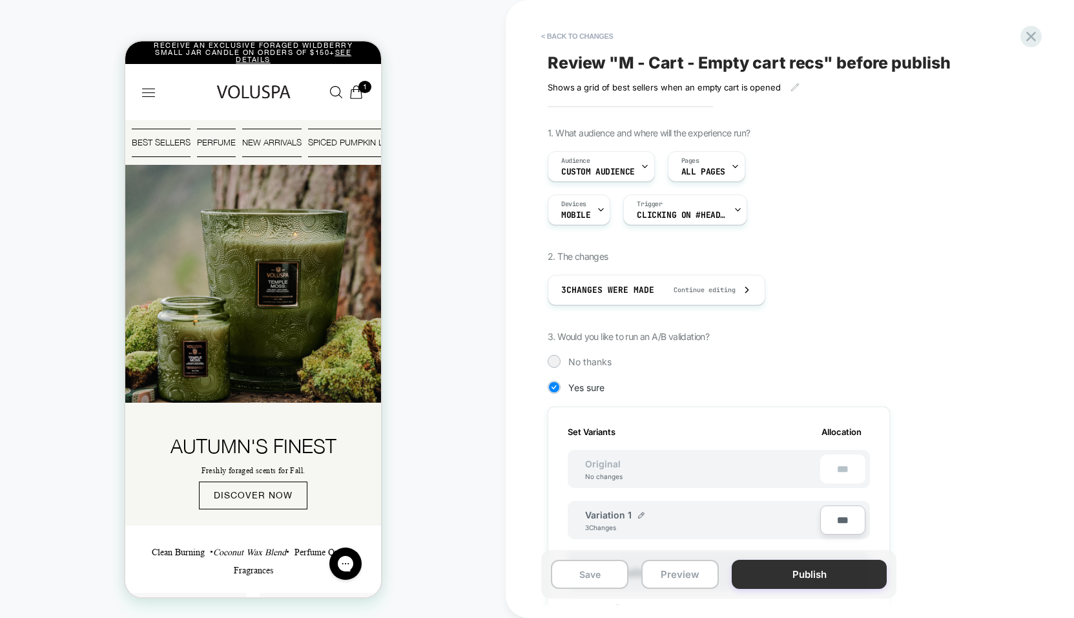
click at [815, 580] on button "Publish" at bounding box center [809, 574] width 155 height 29
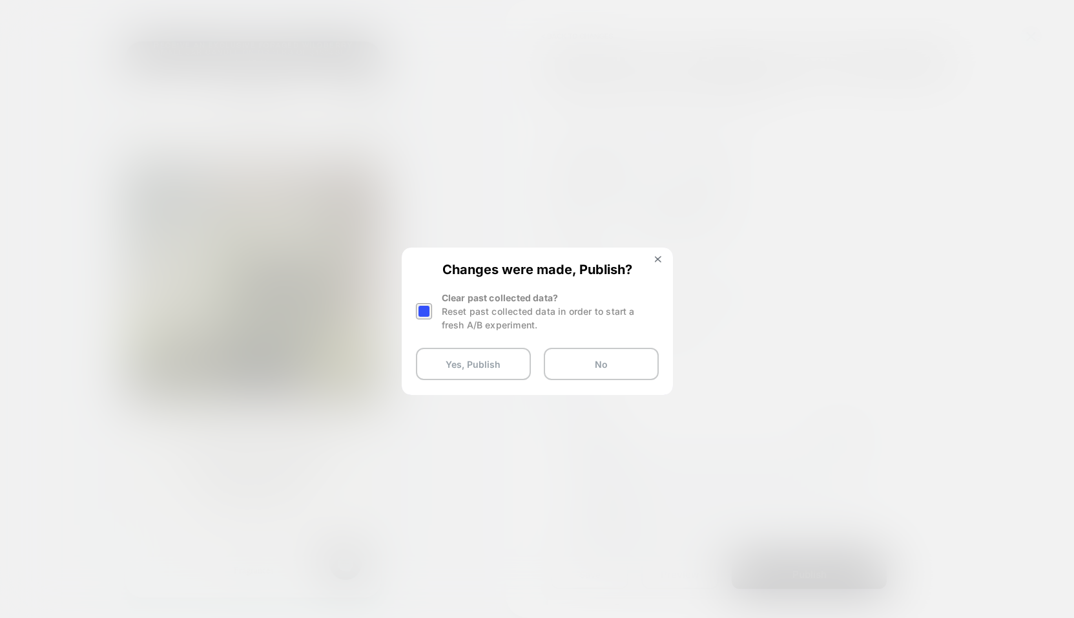
click at [429, 309] on div at bounding box center [424, 311] width 16 height 16
click at [472, 365] on button "Yes, Publish" at bounding box center [473, 364] width 115 height 32
